Goal: Task Accomplishment & Management: Use online tool/utility

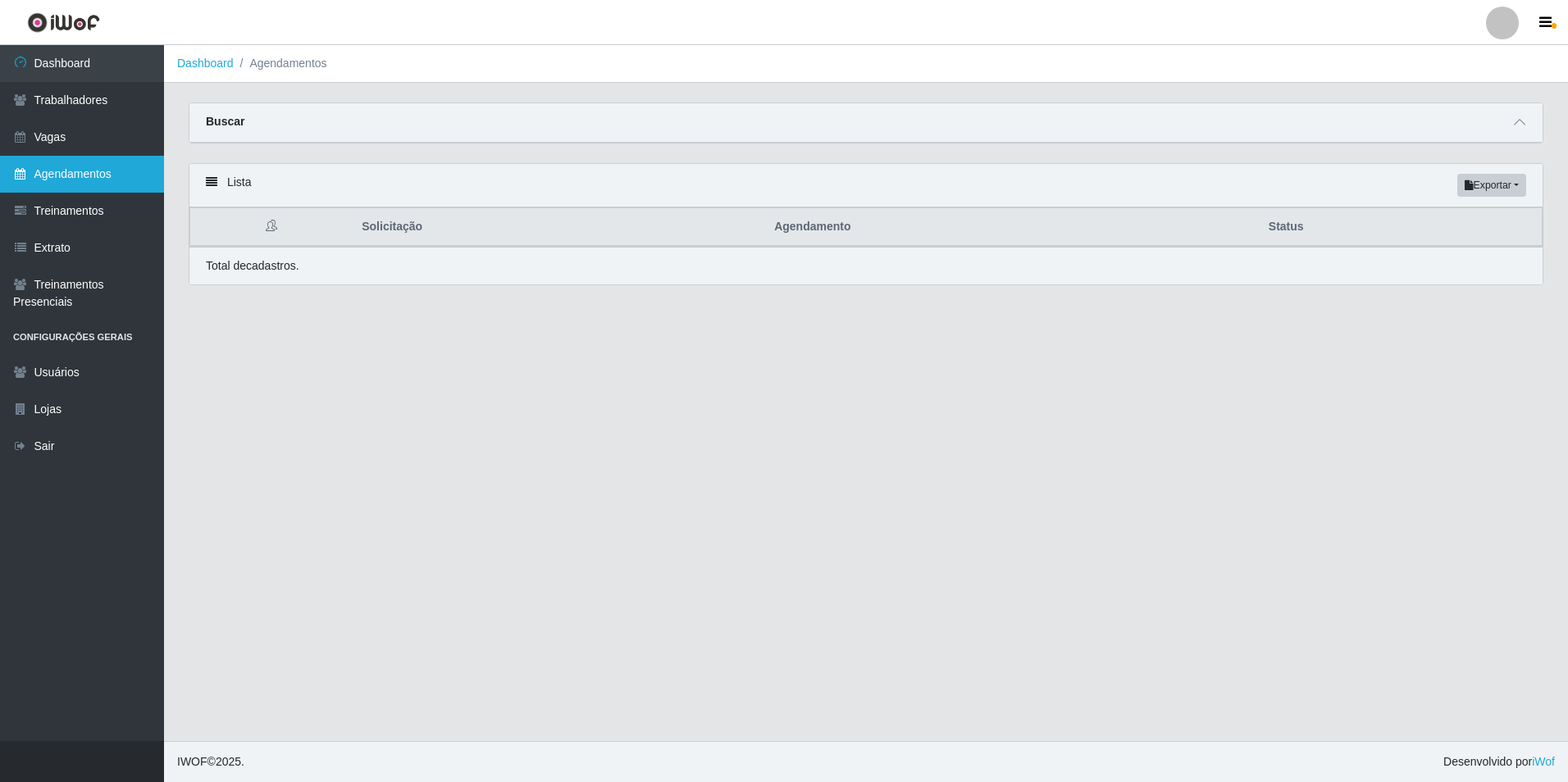
click at [91, 170] on link "Agendamentos" at bounding box center [82, 174] width 164 height 36
click at [1521, 124] on icon at bounding box center [1519, 122] width 12 height 12
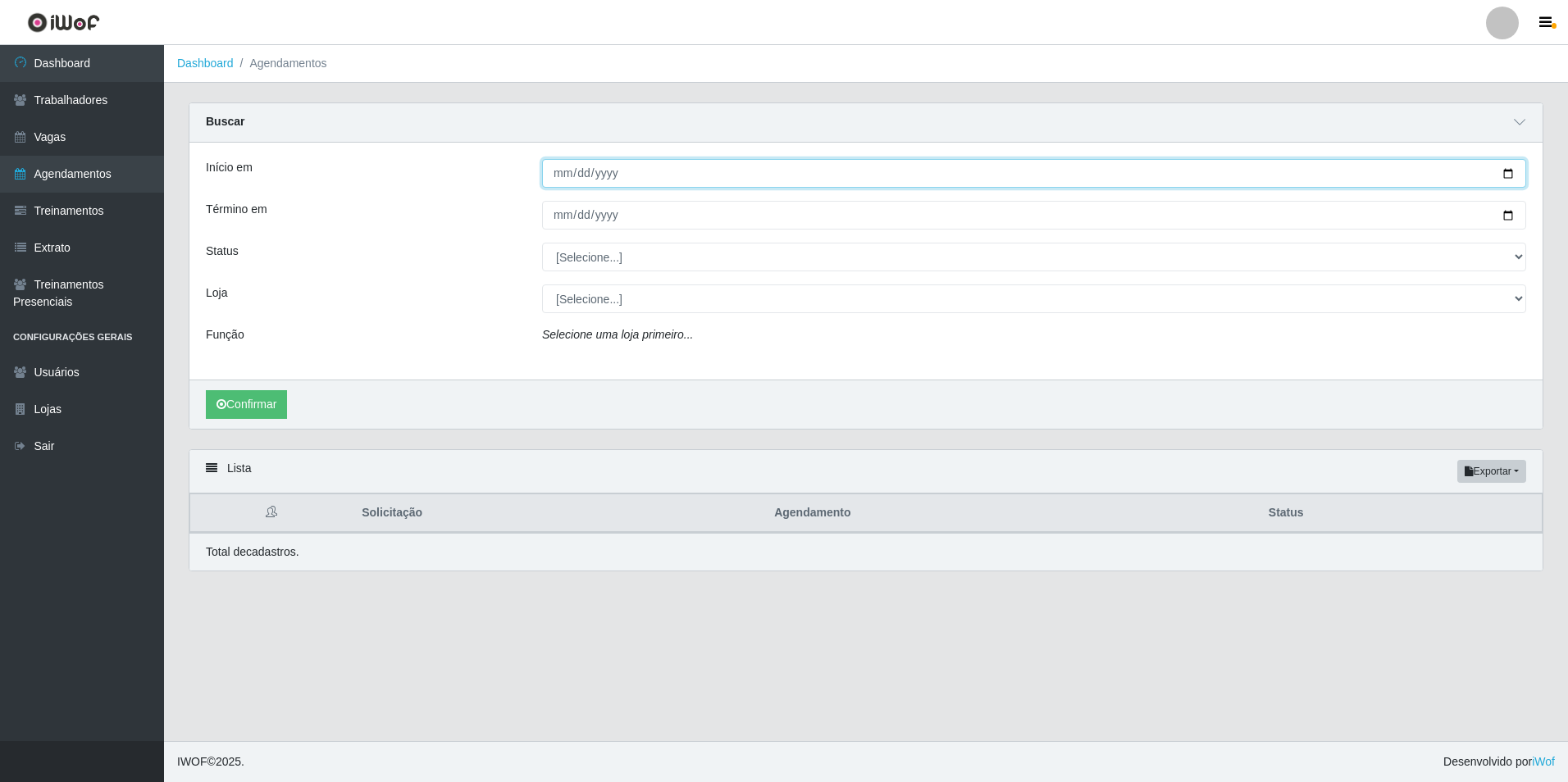
click at [551, 178] on input "Início em" at bounding box center [1034, 173] width 984 height 29
type input "[DATE]"
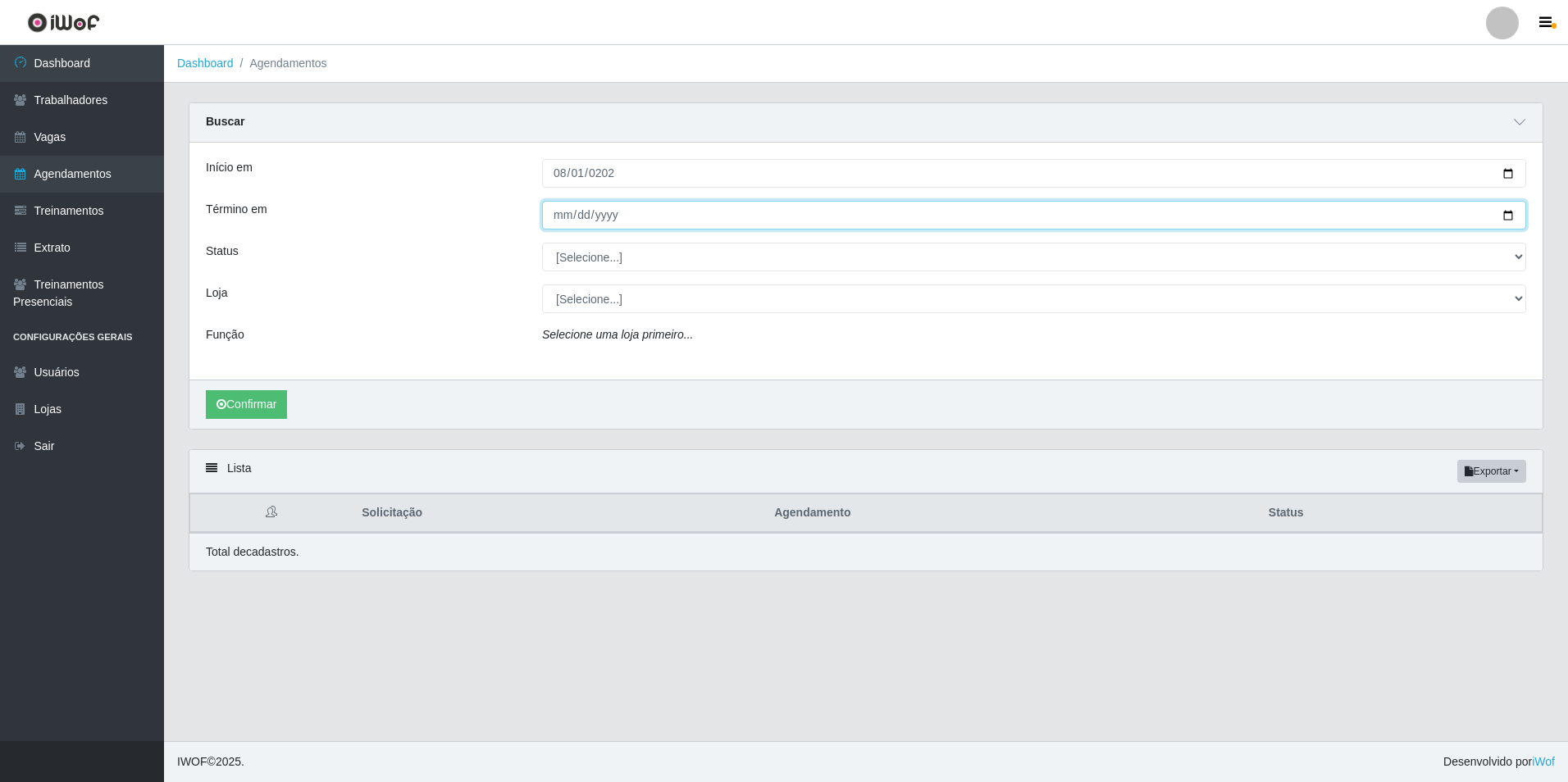
click at [555, 211] on input "Término em" at bounding box center [1034, 215] width 984 height 29
type input "[PHONE_NUMBER]"
type input "[DATE]"
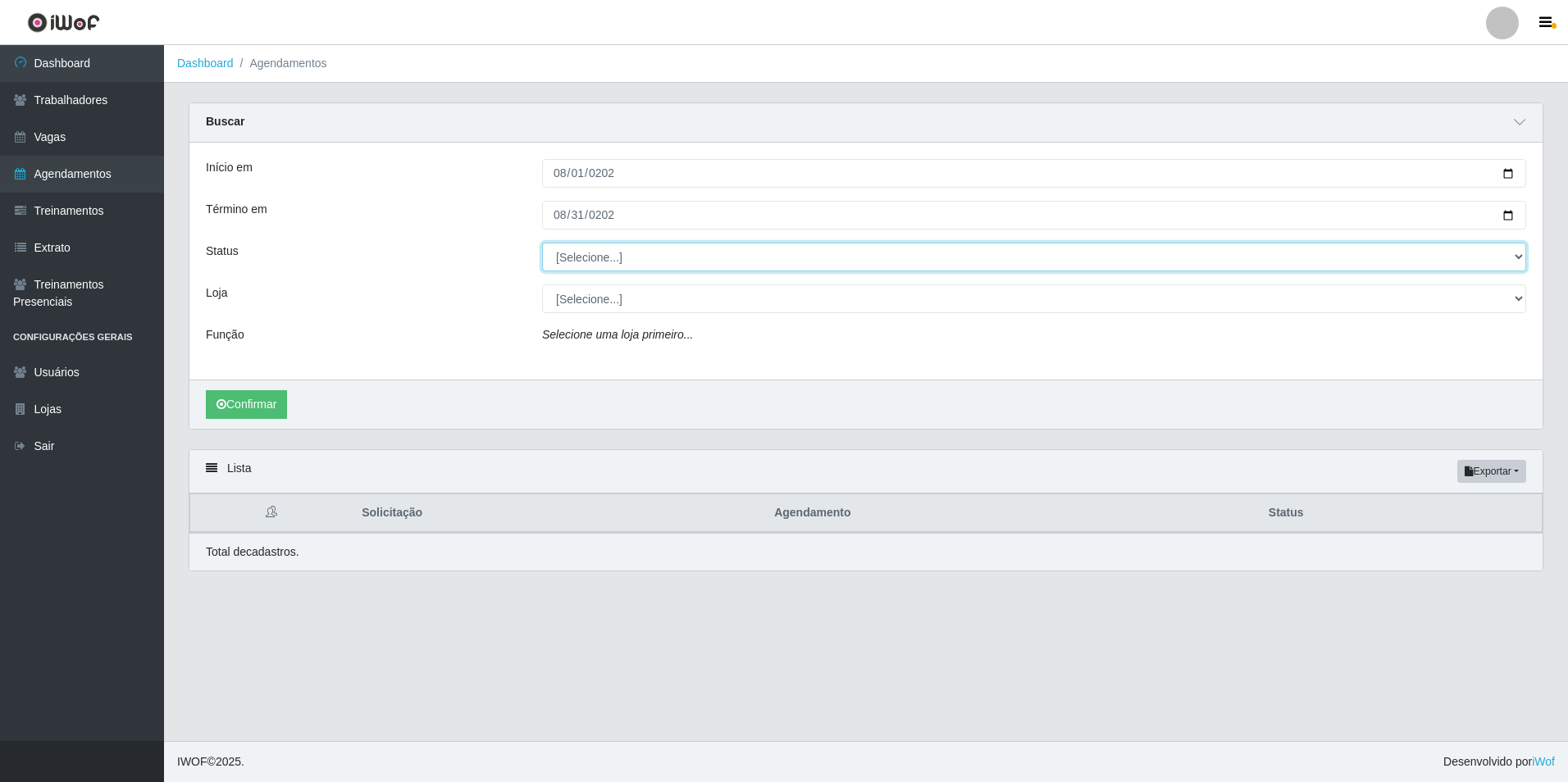
click at [606, 252] on select "[Selecione...] AGENDADO AGUARDANDO LIBERAR EM ANDAMENTO EM REVISÃO FINALIZADO C…" at bounding box center [1034, 257] width 984 height 29
click at [542, 244] on select "[Selecione...] AGENDADO AGUARDANDO LIBERAR EM ANDAMENTO EM REVISÃO FINALIZADO C…" at bounding box center [1034, 257] width 984 height 29
click at [704, 257] on select "[Selecione...] AGENDADO AGUARDANDO LIBERAR EM ANDAMENTO EM REVISÃO FINALIZADO C…" at bounding box center [1034, 257] width 984 height 29
select select "FINALIZADO"
click at [542, 244] on select "[Selecione...] AGENDADO AGUARDANDO LIBERAR EM ANDAMENTO EM REVISÃO FINALIZADO C…" at bounding box center [1034, 257] width 984 height 29
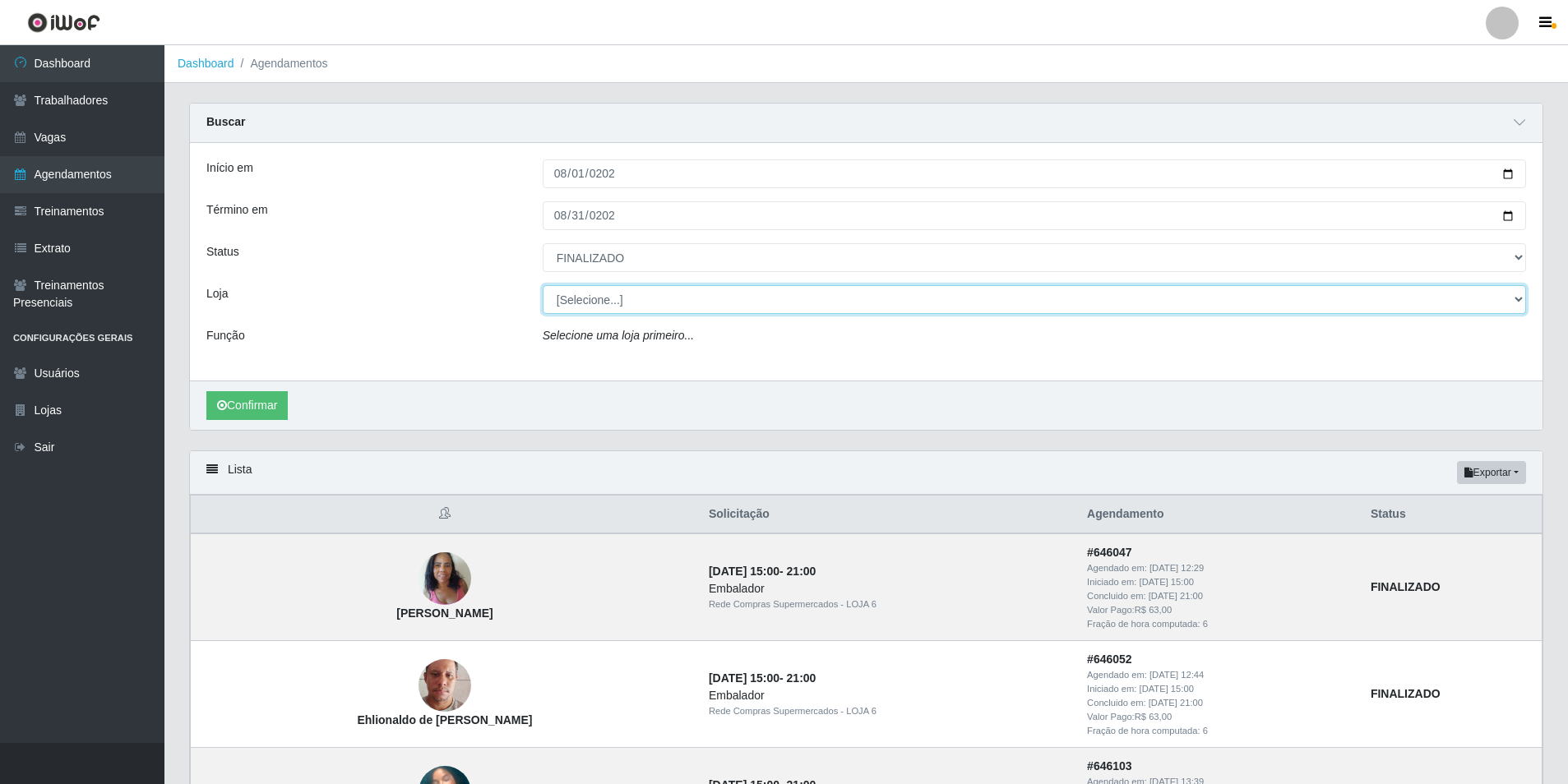
click at [678, 303] on select "[Selecione...] Rede Compras Supermercados - LOJA 1 Rede Compras Supermercados -…" at bounding box center [1034, 299] width 983 height 29
click at [542, 286] on select "[Selecione...] Rede Compras Supermercados - LOJA 1 Rede Compras Supermercados -…" at bounding box center [1034, 299] width 983 height 29
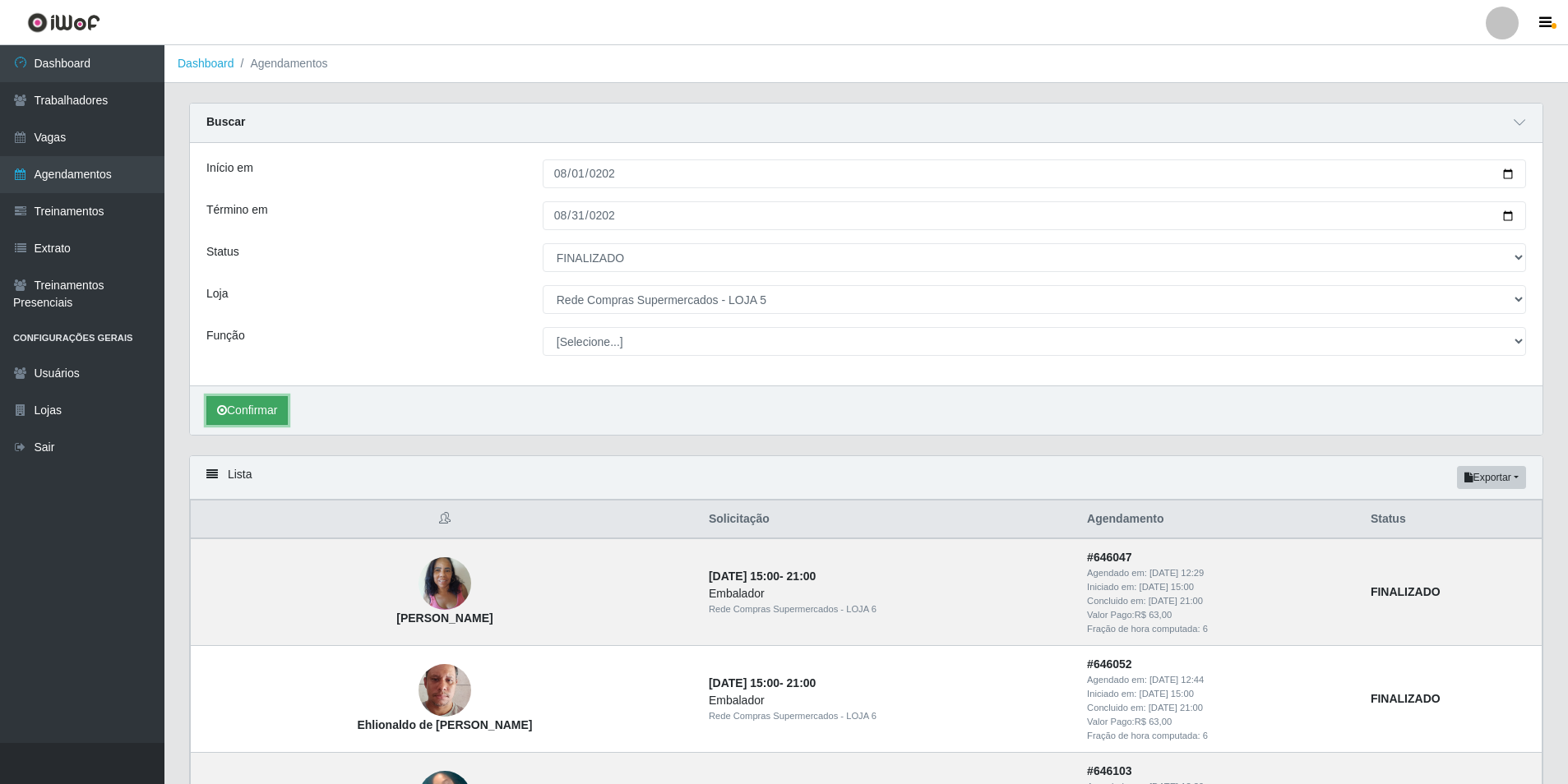
click at [273, 408] on button "Confirmar" at bounding box center [247, 410] width 82 height 29
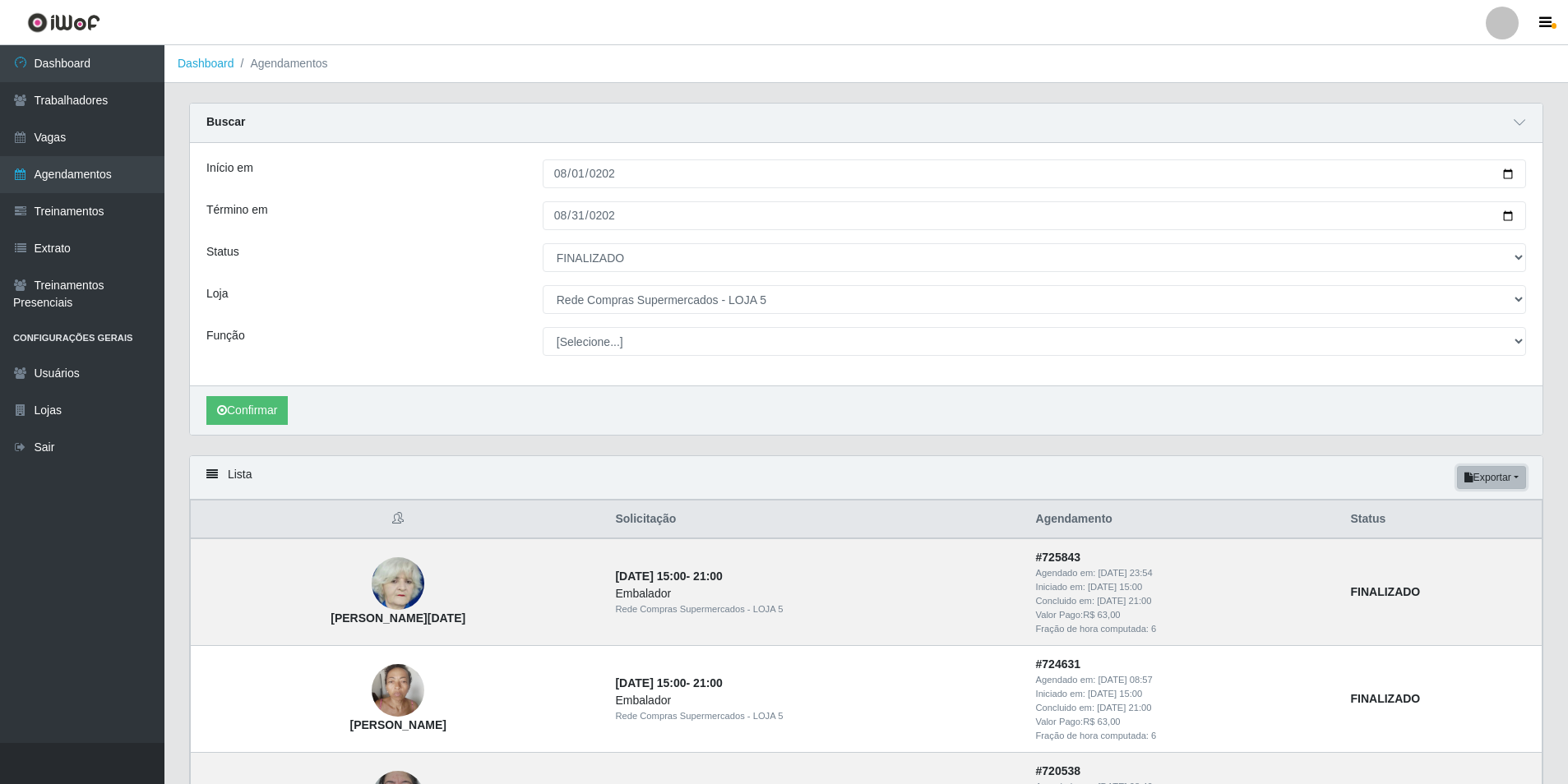
click at [1510, 476] on button "Exportar" at bounding box center [1491, 477] width 69 height 23
click at [1442, 544] on button "Excel" at bounding box center [1462, 543] width 130 height 34
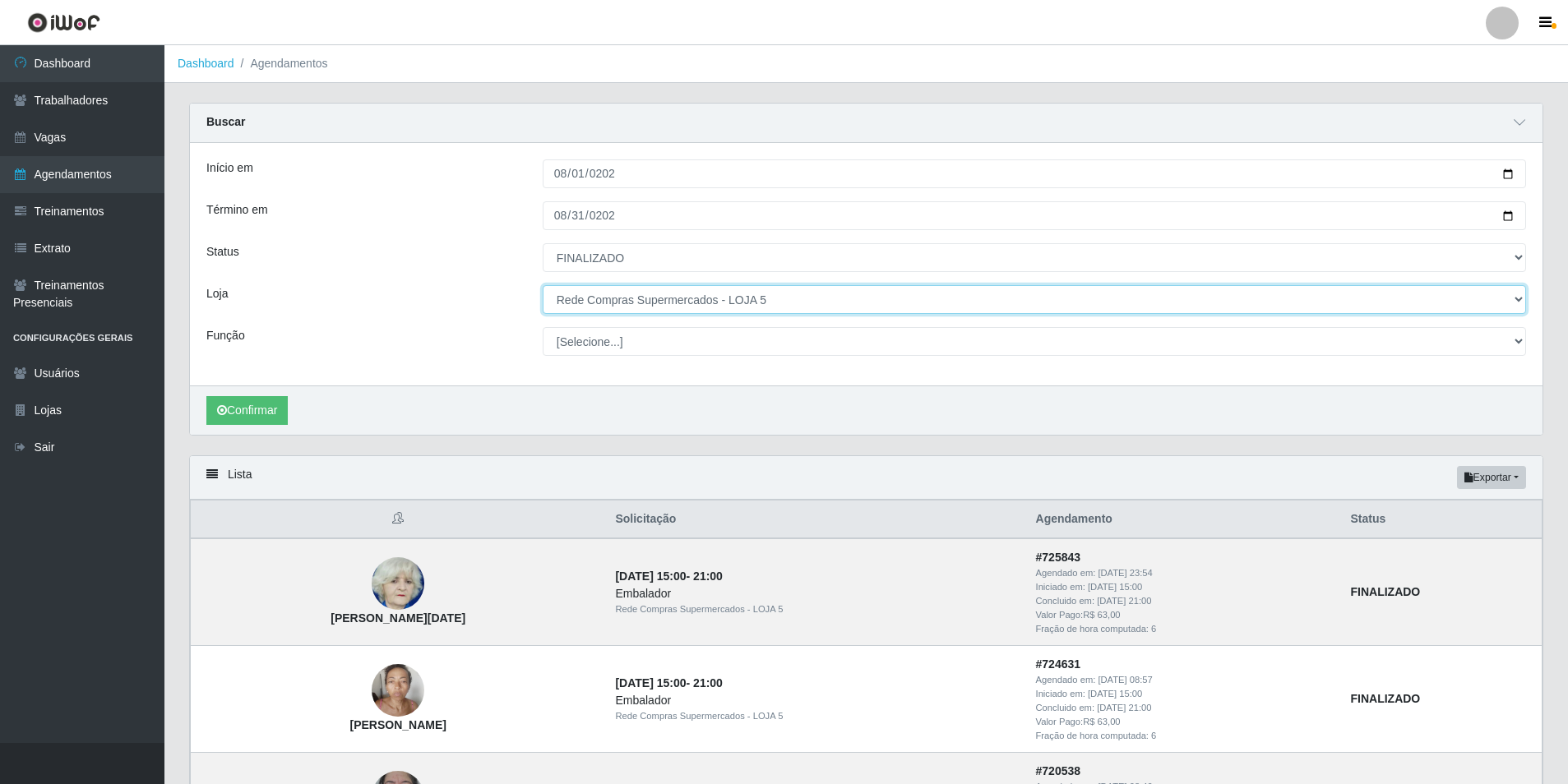
click at [677, 307] on select "[Selecione...] Rede Compras Supermercados - LOJA 1 Rede Compras Supermercados -…" at bounding box center [1034, 299] width 983 height 29
select select "398"
click at [542, 286] on select "[Selecione...] Rede Compras Supermercados - LOJA 1 Rede Compras Supermercados -…" at bounding box center [1034, 299] width 983 height 29
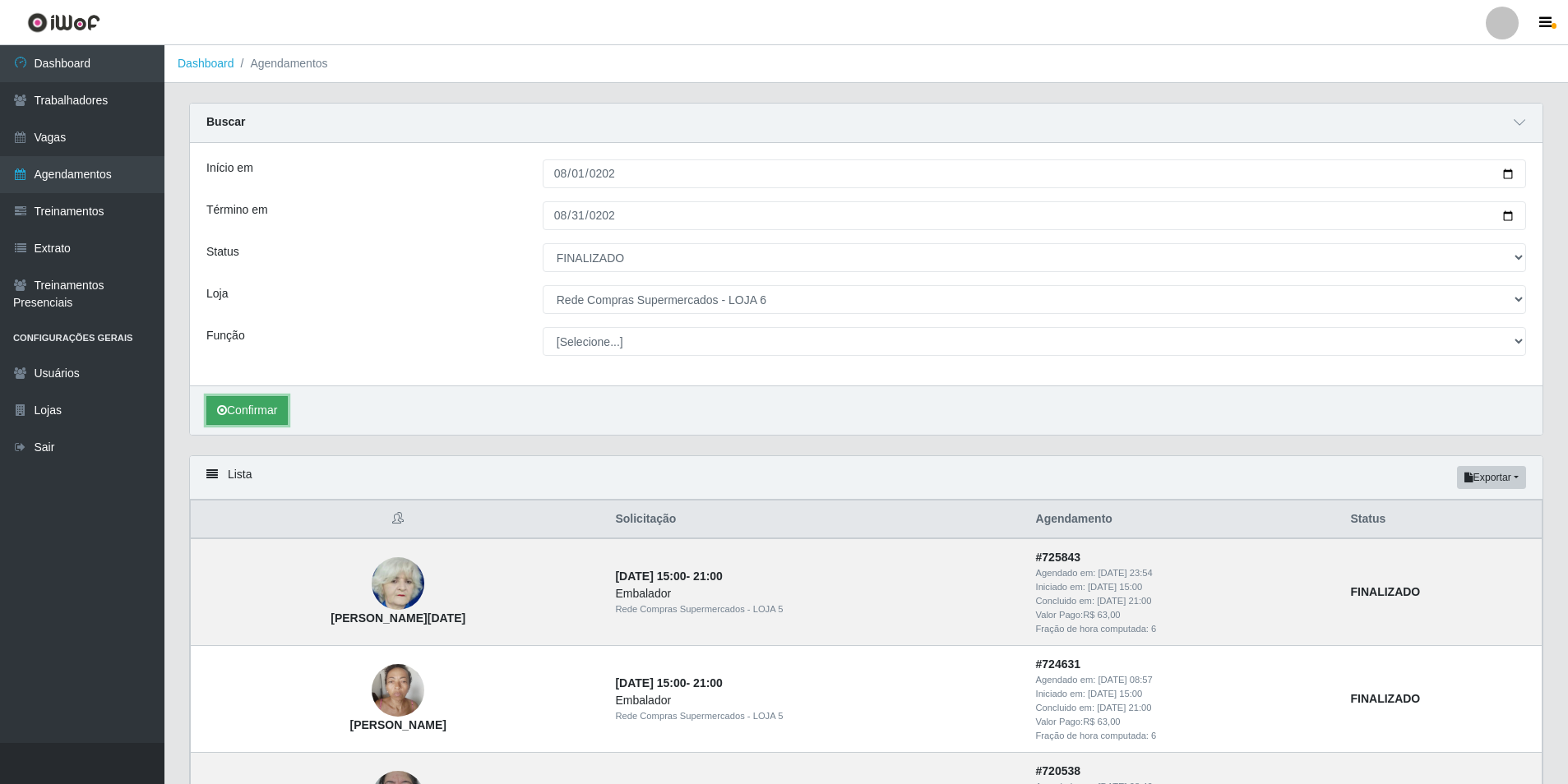
click at [260, 398] on button "Confirmar" at bounding box center [247, 410] width 82 height 29
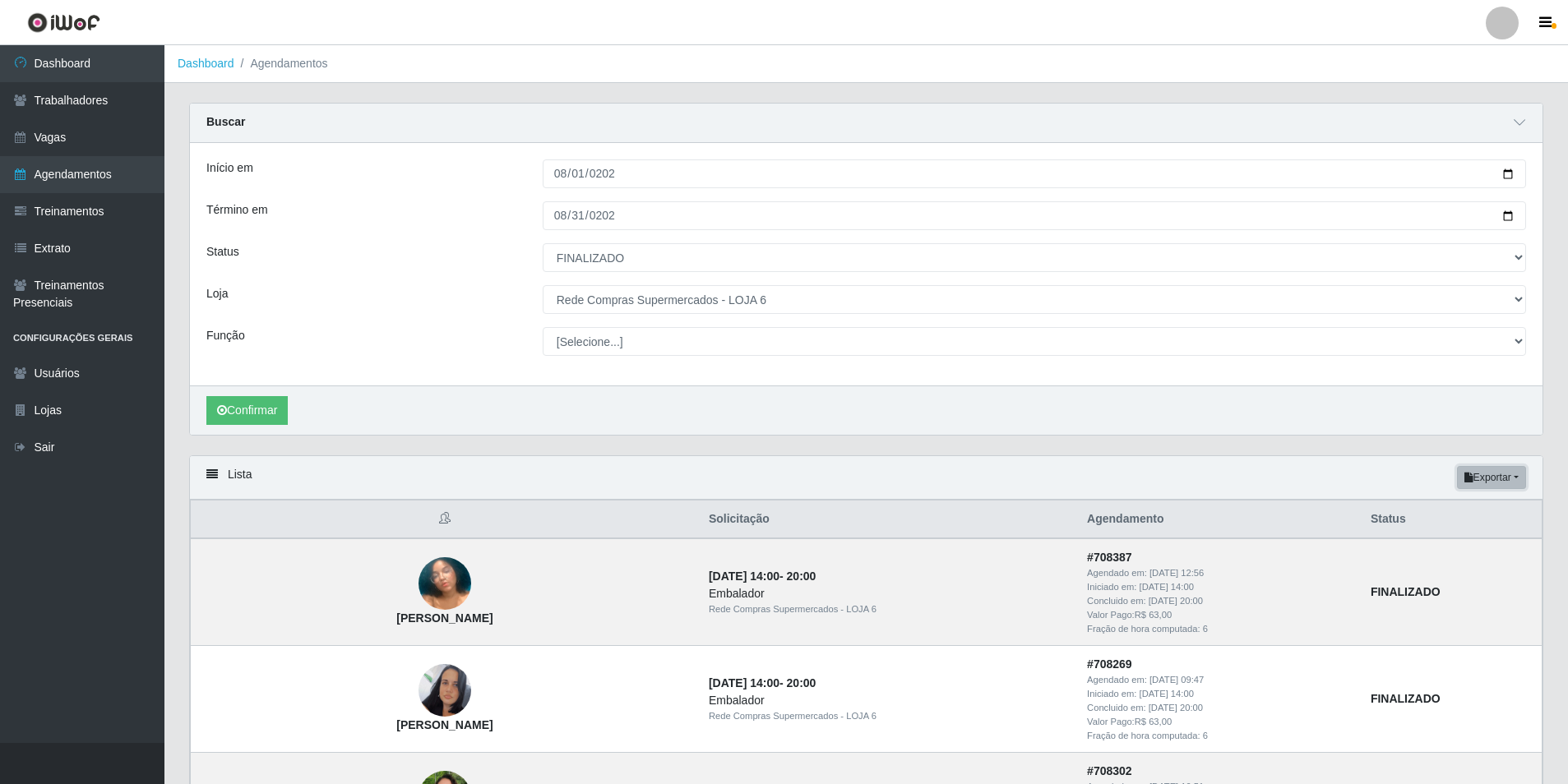
click at [1510, 481] on button "Exportar" at bounding box center [1491, 477] width 69 height 23
click at [1436, 540] on button "Excel" at bounding box center [1462, 543] width 130 height 34
